Goal: Complete application form: Complete application form

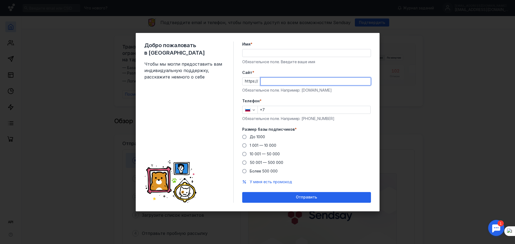
click at [275, 84] on input "Cайт *" at bounding box center [315, 82] width 110 height 8
click at [266, 54] on div "Имя * Обязательное поле. Введите ваше имя" at bounding box center [306, 53] width 129 height 23
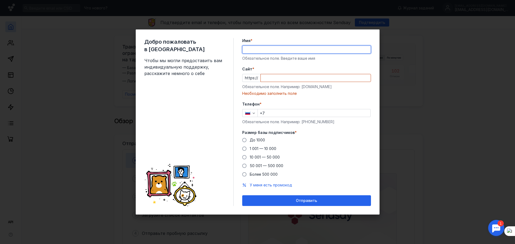
click at [262, 50] on input "Имя *" at bounding box center [306, 50] width 128 height 8
type input "T"
type input "[PERSON_NAME]"
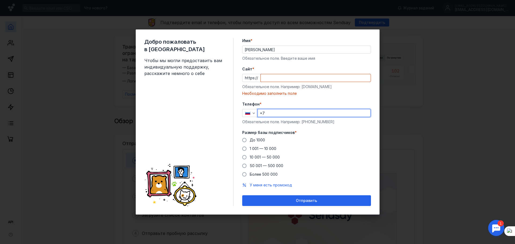
click at [270, 115] on input "+7" at bounding box center [314, 113] width 113 height 8
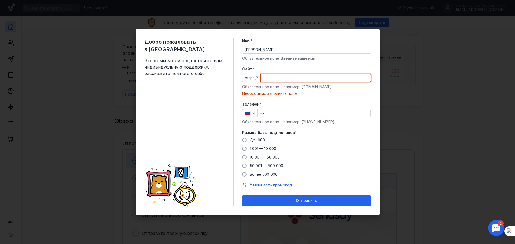
click at [278, 79] on input "Cайт *" at bounding box center [315, 78] width 110 height 8
click at [316, 99] on form "Имя * [PERSON_NAME] Обязательное поле. Введите ваше имя [PERSON_NAME] * https:/…" at bounding box center [306, 122] width 129 height 168
click at [283, 78] on input "ееее" at bounding box center [315, 78] width 110 height 8
type input "е"
click at [275, 113] on input "+7" at bounding box center [314, 113] width 113 height 8
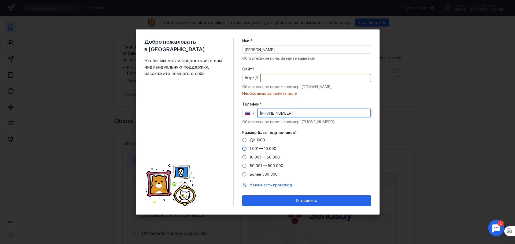
type input "[PHONE_NUMBER]"
click at [244, 150] on span at bounding box center [244, 149] width 4 height 4
click at [0, 0] on input "1 001 — 10 000" at bounding box center [0, 0] width 0 height 0
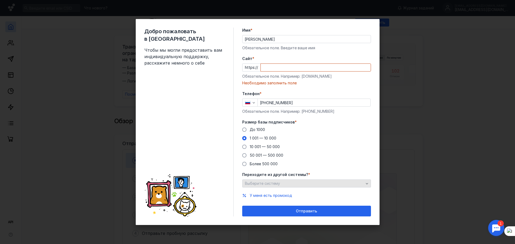
click at [304, 187] on div "Выберите систему" at bounding box center [306, 184] width 129 height 8
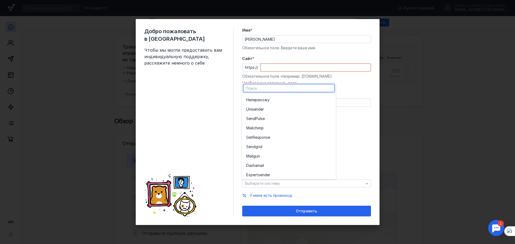
click at [363, 153] on div "До [DATE] 1 001 — 10 000 10 001 — 50 000 50 001 — 500 000 Более 500 000" at bounding box center [306, 147] width 129 height 40
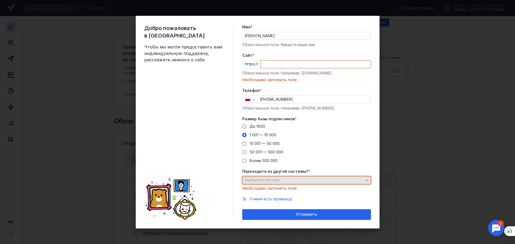
click at [310, 181] on div "Выберите систему" at bounding box center [303, 180] width 121 height 5
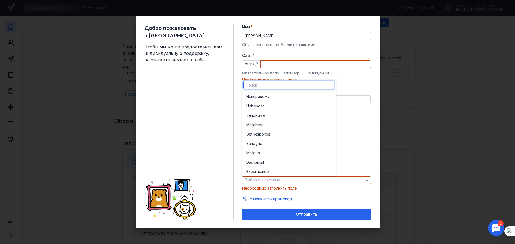
click at [430, 145] on div "Добро пожаловать в Sendsay Чтобы мы могли предоставить вам индивидуальную подде…" at bounding box center [257, 122] width 515 height 244
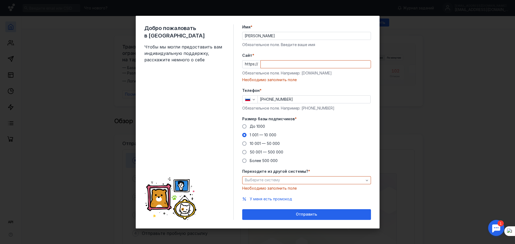
click at [437, 142] on div "Добро пожаловать в Sendsay Чтобы мы могли предоставить вам индивидуальную подде…" at bounding box center [257, 122] width 515 height 244
click at [112, 160] on div "Добро пожаловать в Sendsay Чтобы мы могли предоставить вам индивидуальную подде…" at bounding box center [257, 122] width 515 height 244
click at [98, 155] on div "Добро пожаловать в Sendsay Чтобы мы могли предоставить вам индивидуальную подде…" at bounding box center [257, 122] width 515 height 244
click at [53, 77] on div "Добро пожаловать в Sendsay Чтобы мы могли предоставить вам индивидуальную подде…" at bounding box center [257, 122] width 515 height 244
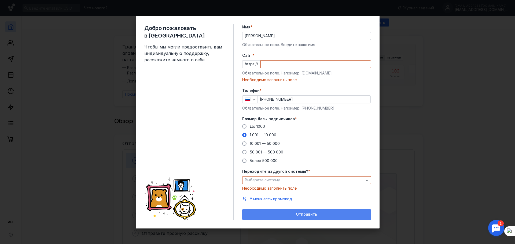
click at [258, 209] on div "Отправить" at bounding box center [306, 214] width 129 height 11
click at [259, 211] on div "Отправить" at bounding box center [306, 214] width 129 height 11
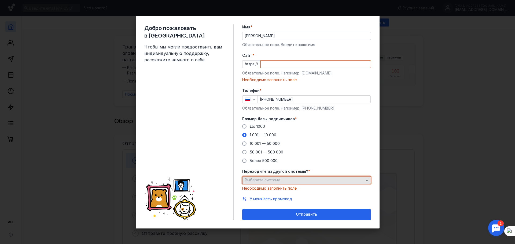
click at [318, 181] on div "Выберите систему" at bounding box center [303, 180] width 121 height 5
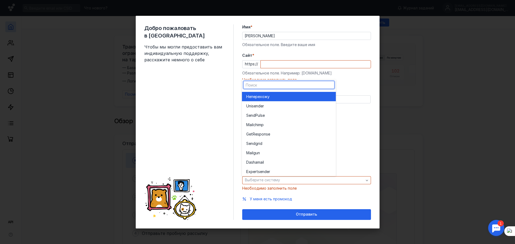
click at [278, 99] on div "Не перехожу" at bounding box center [288, 96] width 85 height 5
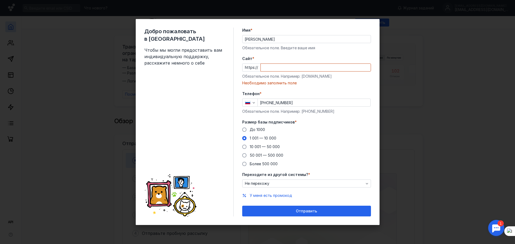
click at [278, 69] on input "Cайт *" at bounding box center [315, 68] width 110 height 8
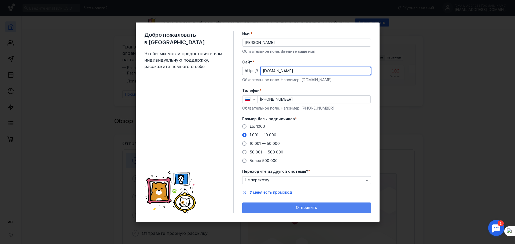
type input "[DOMAIN_NAME]"
click at [293, 210] on div "Отправить" at bounding box center [306, 208] width 129 height 11
